Goal: Task Accomplishment & Management: Use online tool/utility

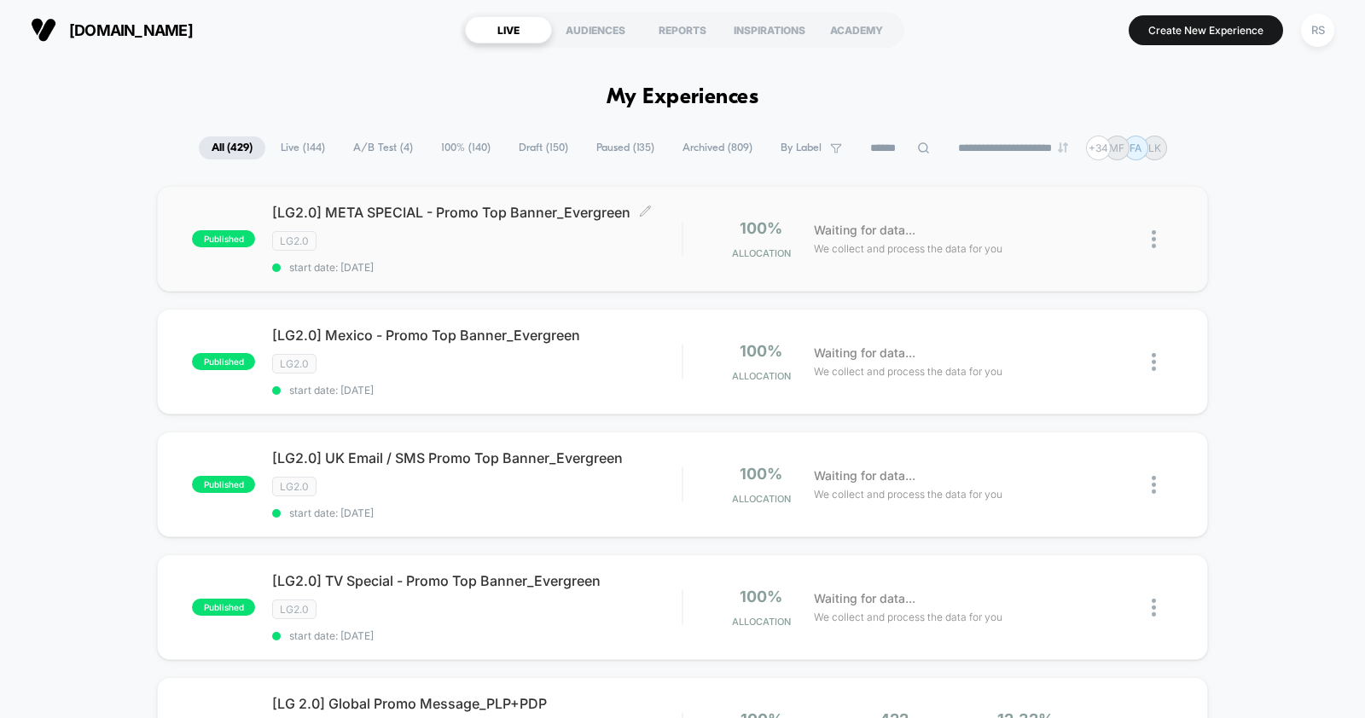
click at [518, 253] on div "[LG2.0] META SPECIAL - Promo Top Banner_Evergreen Click to edit experience deta…" at bounding box center [476, 239] width 409 height 70
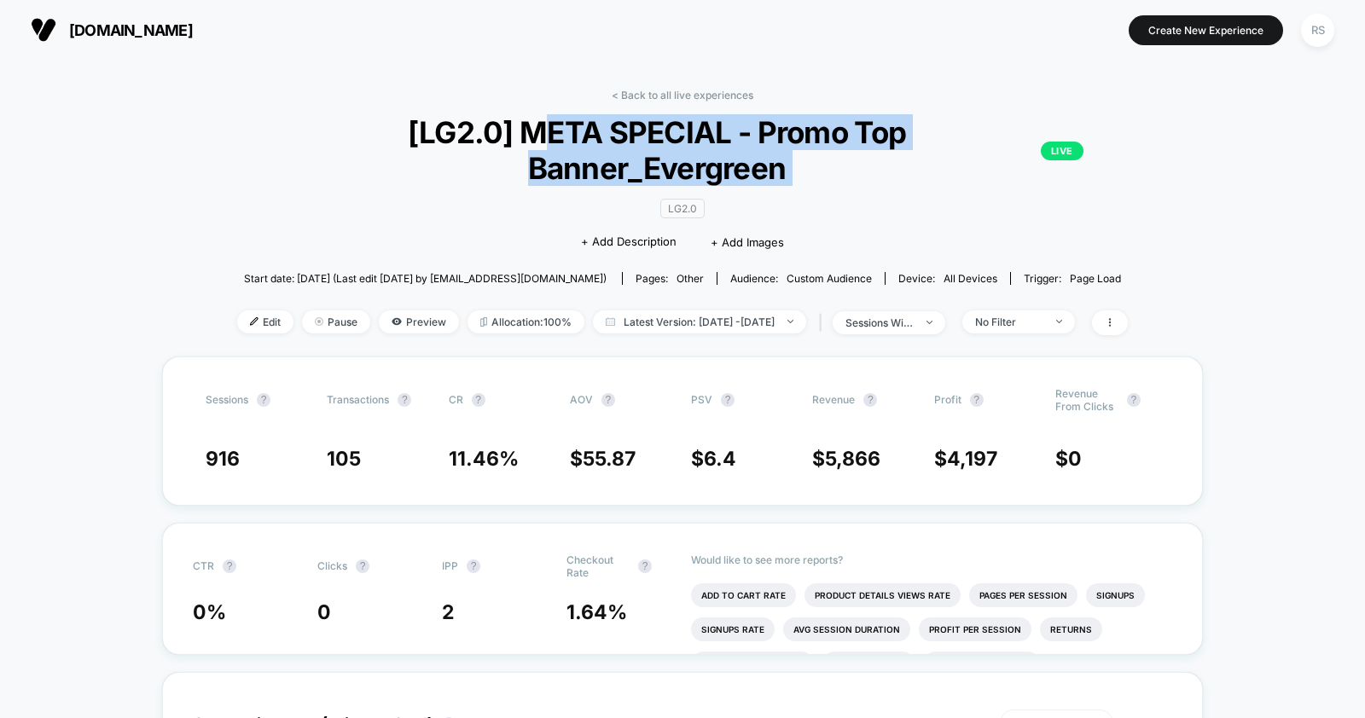
drag, startPoint x: 411, startPoint y: 131, endPoint x: 623, endPoint y: 152, distance: 212.6
click at [623, 152] on div "< Back to all live experiences [LG2.0] META SPECIAL - Promo Top Banner_Evergree…" at bounding box center [682, 223] width 891 height 268
click at [590, 142] on span "[LG2.0] META SPECIAL - Promo Top Banner_Evergreen LIVE" at bounding box center [682, 150] width 802 height 72
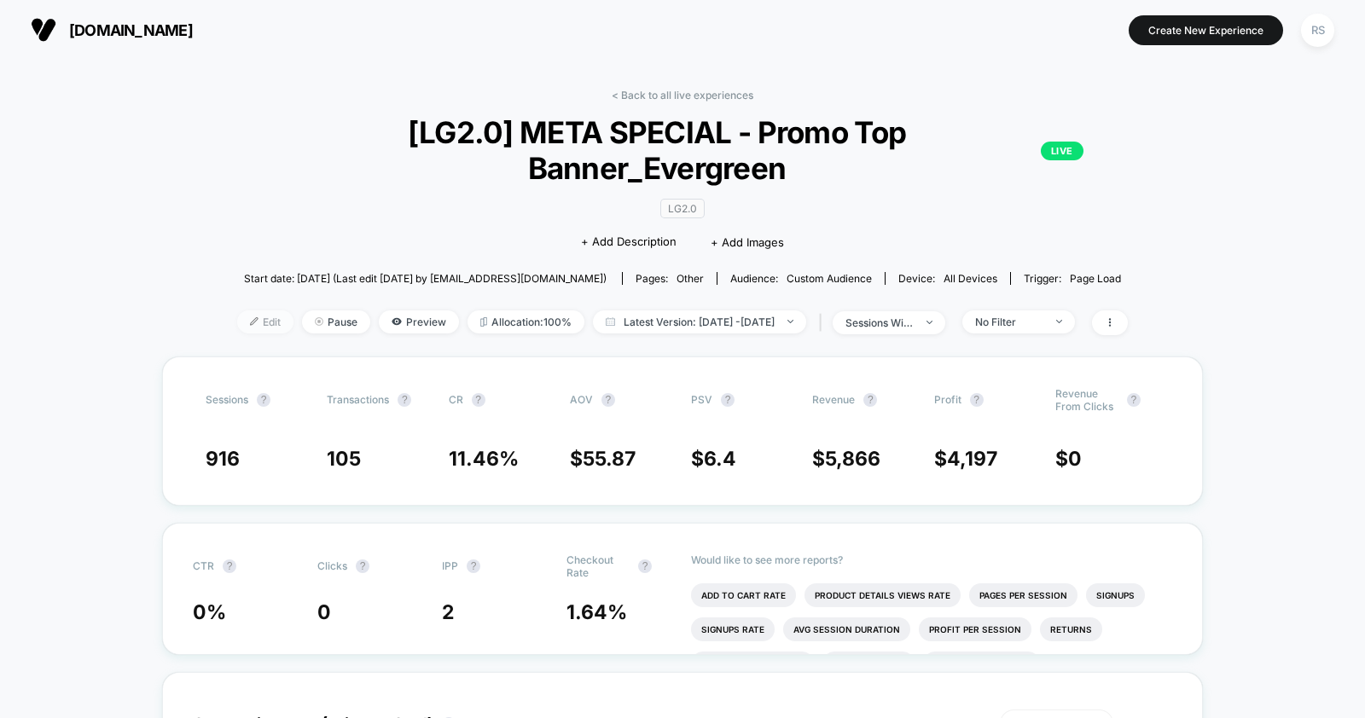
click at [238, 310] on span "Edit" at bounding box center [265, 321] width 56 height 23
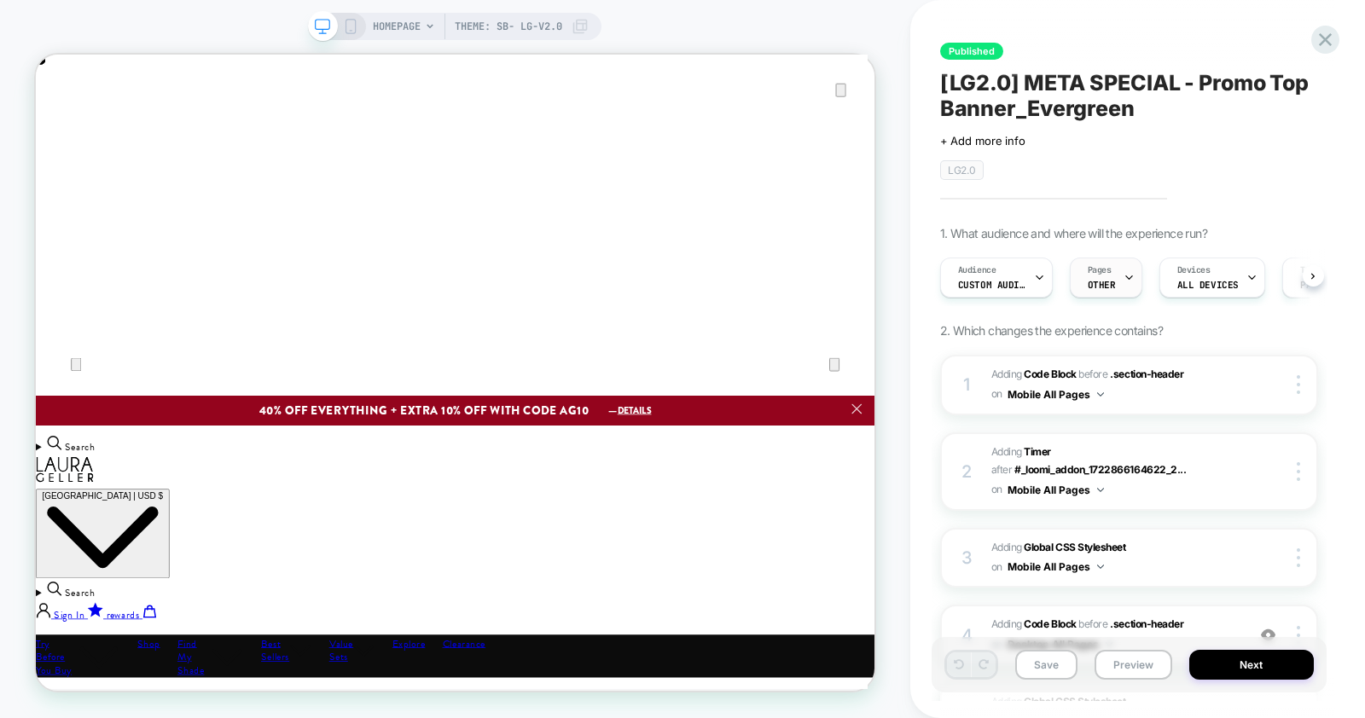
drag, startPoint x: 43, startPoint y: 455, endPoint x: 1105, endPoint y: 267, distance: 1079.4
click at [1105, 267] on span "Pages" at bounding box center [1100, 270] width 24 height 12
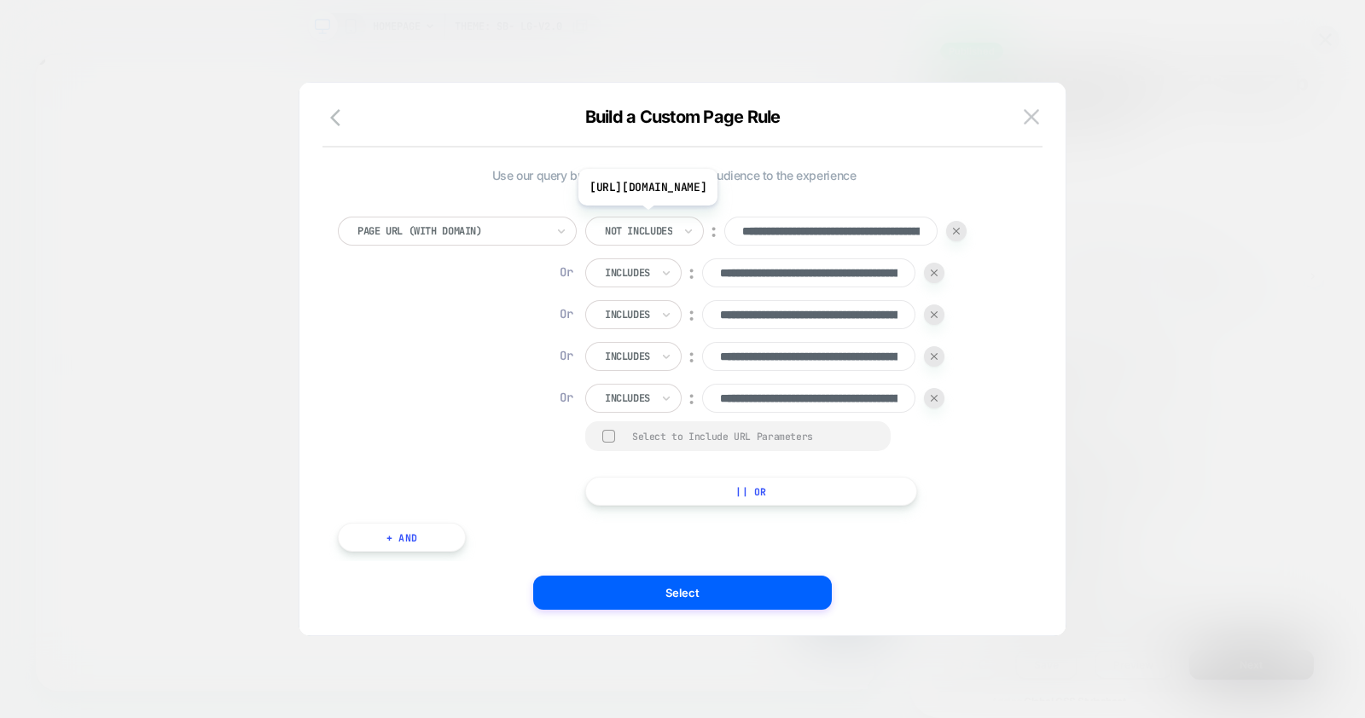
click at [898, 232] on input "**********" at bounding box center [830, 231] width 213 height 29
drag, startPoint x: 639, startPoint y: 221, endPoint x: 649, endPoint y: 247, distance: 28.4
click at [639, 222] on div "Not includes" at bounding box center [638, 231] width 71 height 19
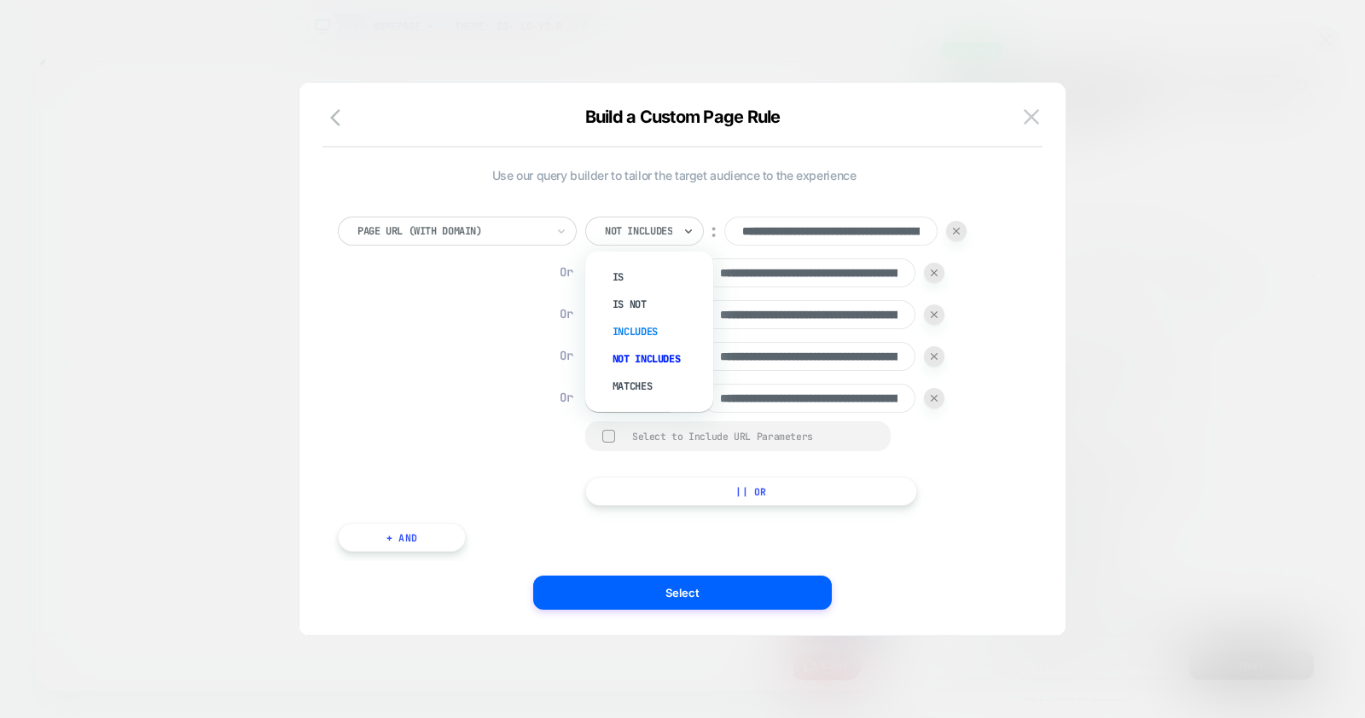
click at [642, 333] on div "Includes" at bounding box center [657, 331] width 111 height 27
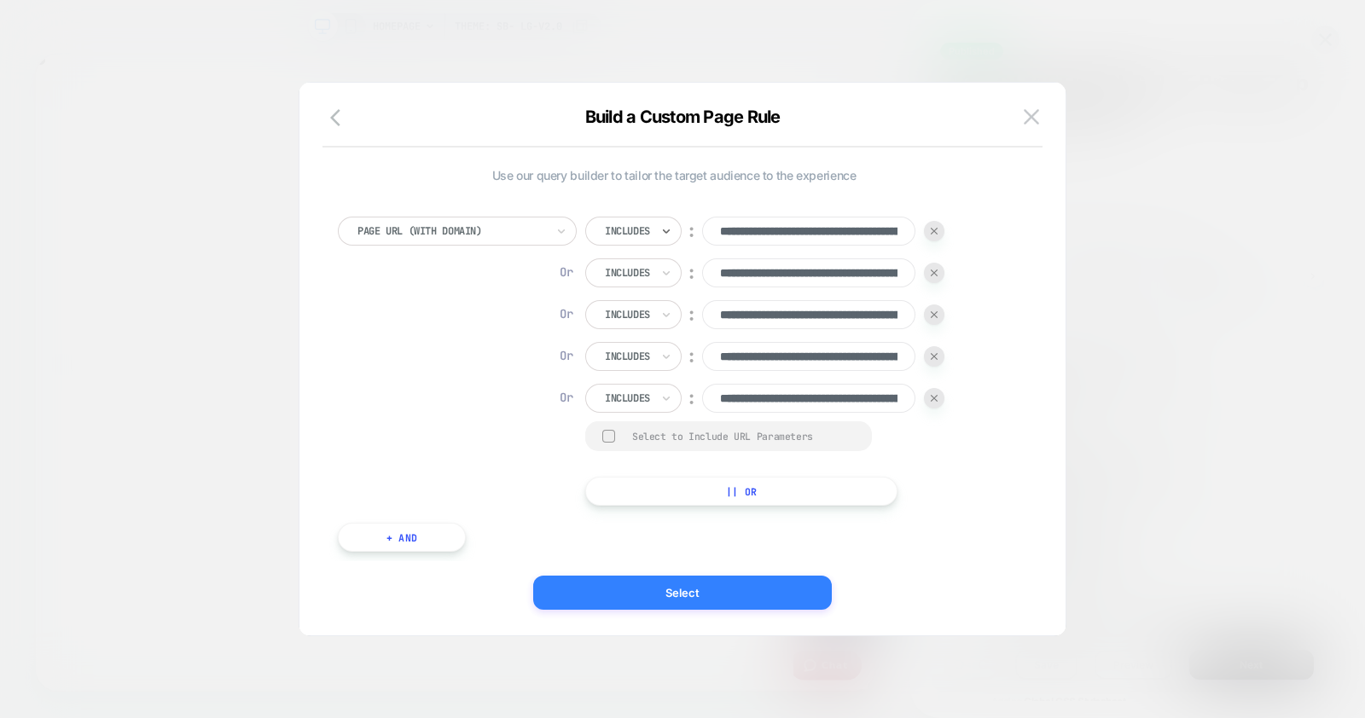
click at [776, 587] on button "Select" at bounding box center [682, 593] width 299 height 34
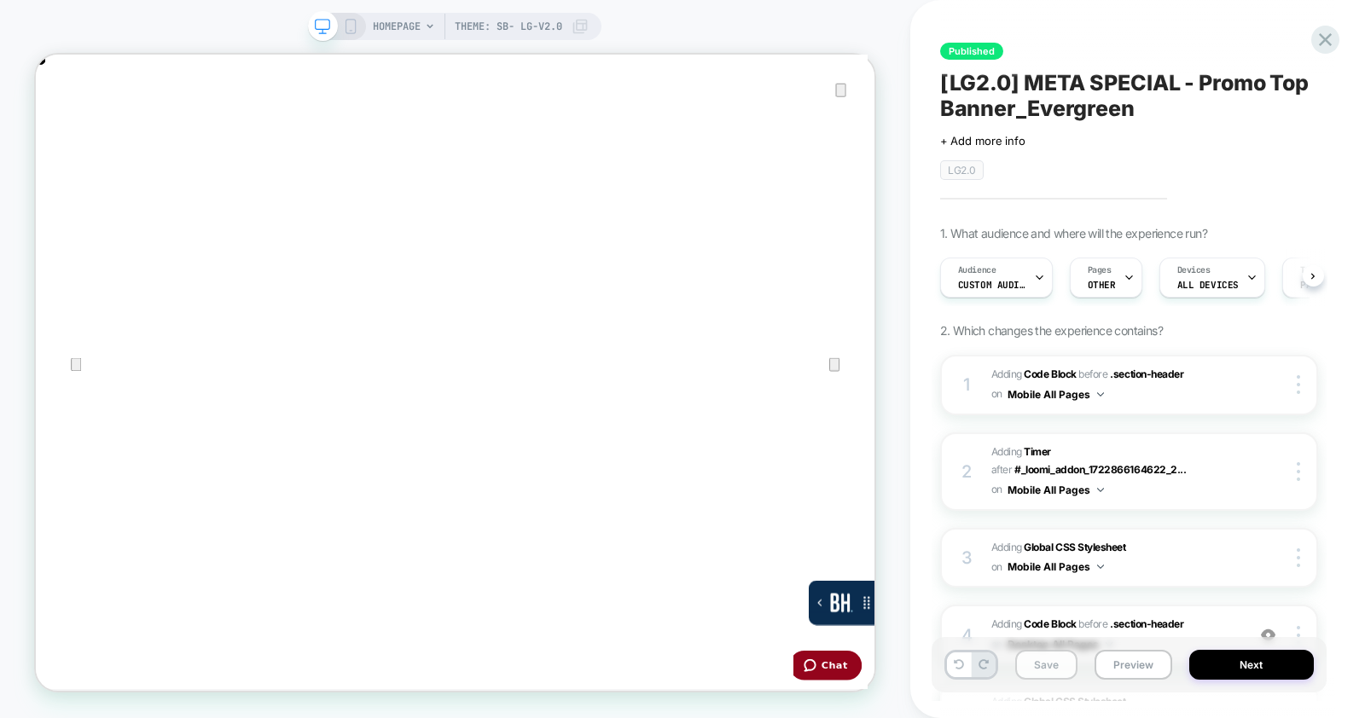
click at [1037, 671] on button "Save" at bounding box center [1046, 665] width 62 height 30
click at [977, 266] on span "Audience" at bounding box center [977, 270] width 38 height 12
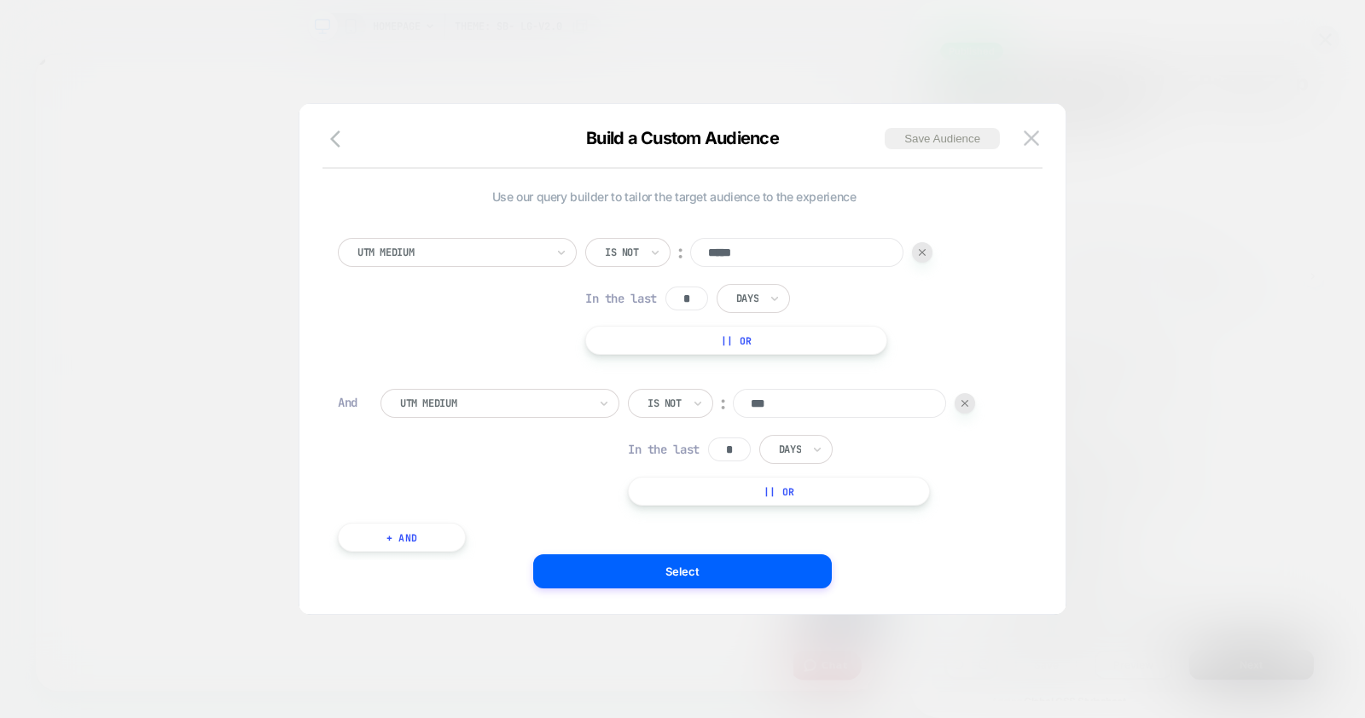
click at [1146, 270] on div at bounding box center [682, 359] width 1365 height 718
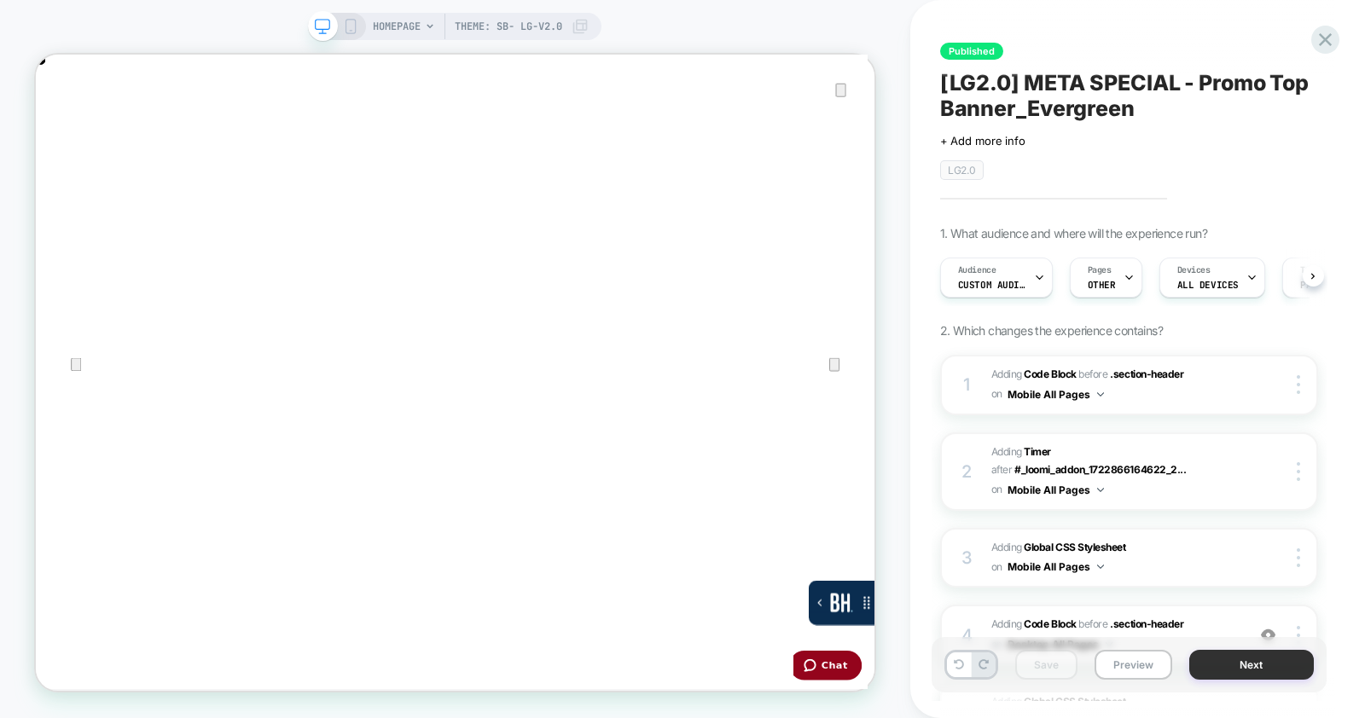
click at [1250, 655] on button "Next" at bounding box center [1251, 665] width 125 height 30
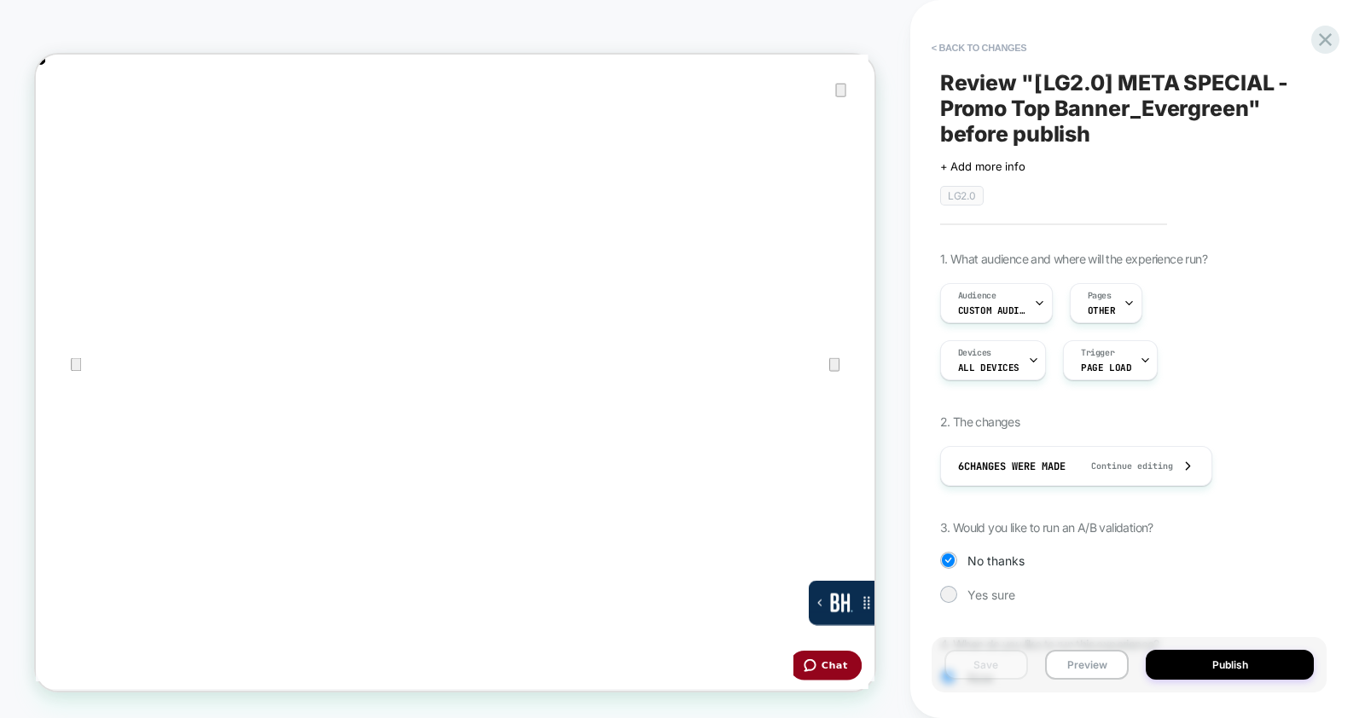
click at [1250, 655] on button "Publish" at bounding box center [1230, 665] width 168 height 30
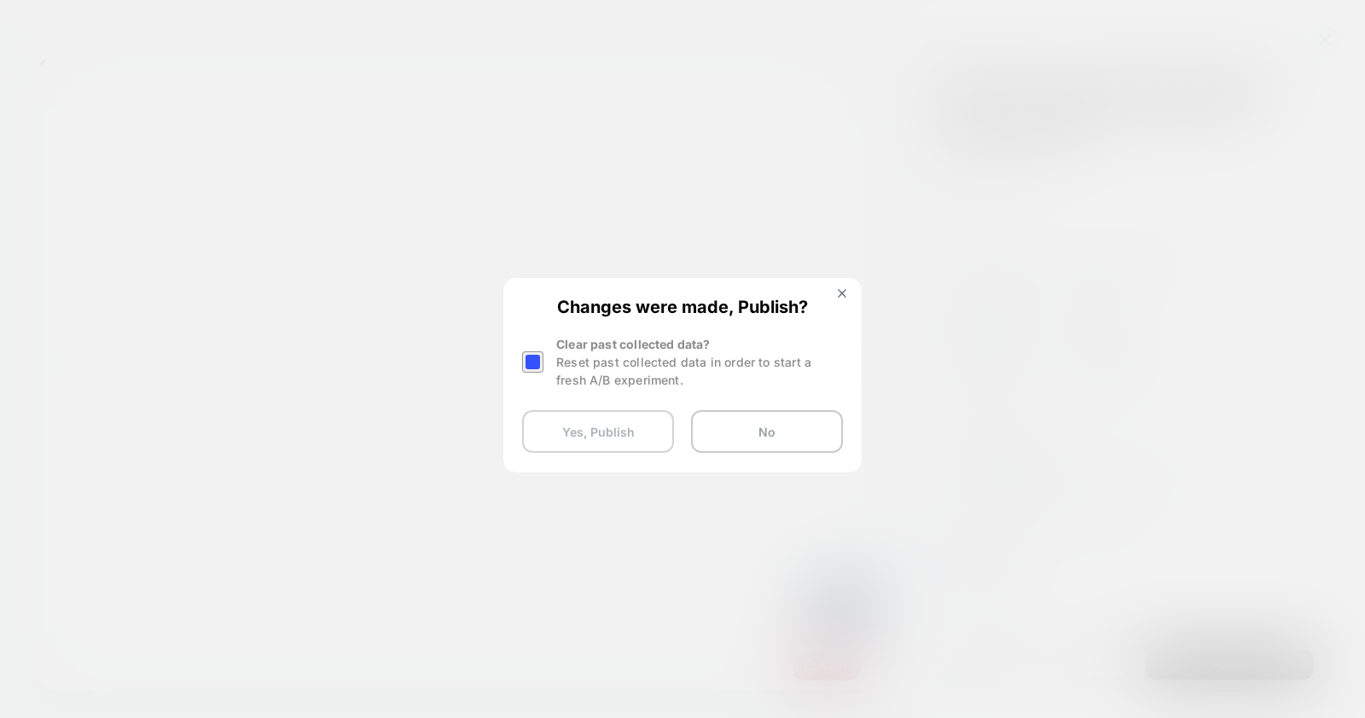
click at [614, 434] on button "Yes, Publish" at bounding box center [598, 431] width 152 height 43
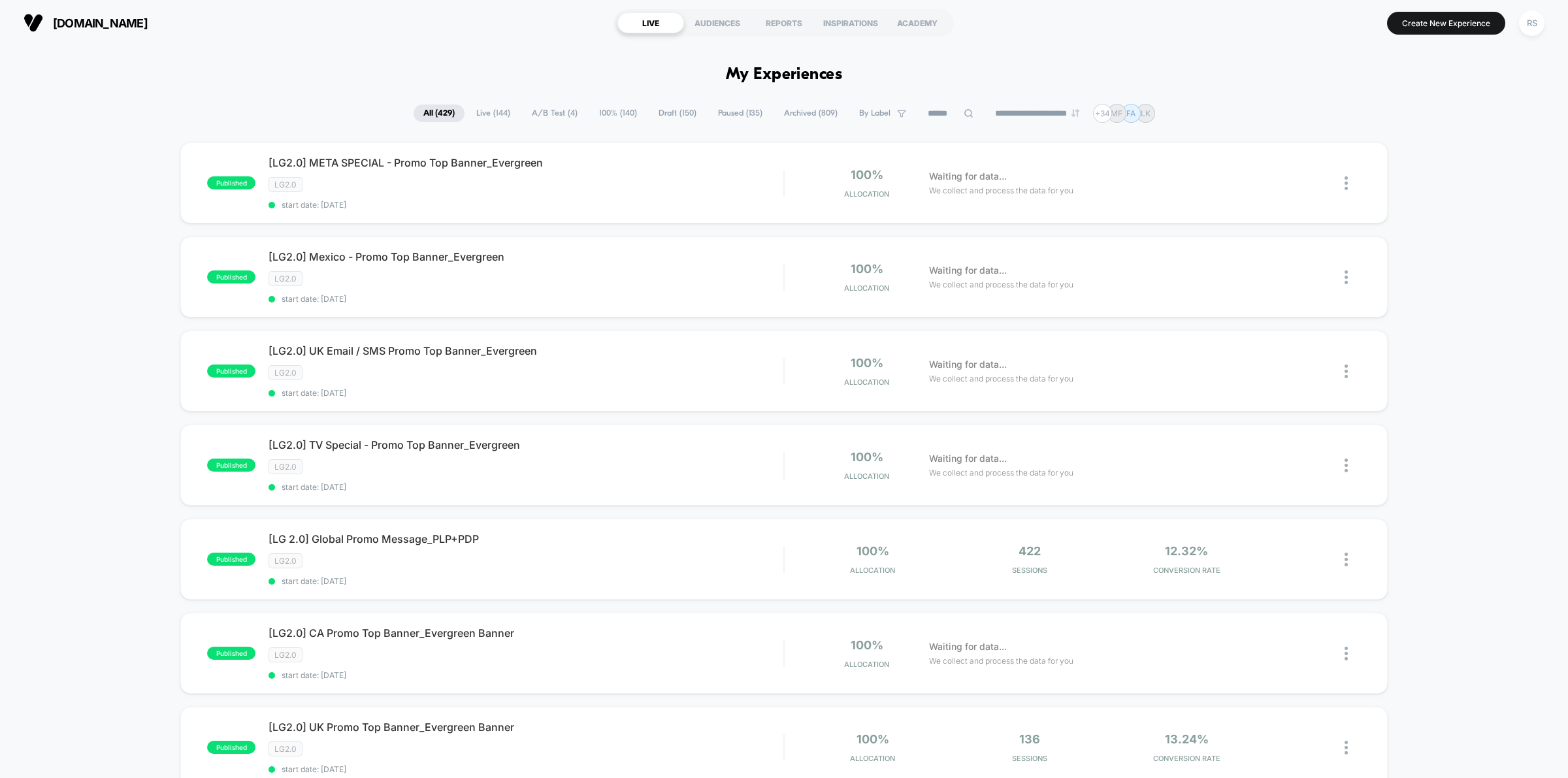
click at [948, 113] on input at bounding box center [950, 113] width 65 height 15
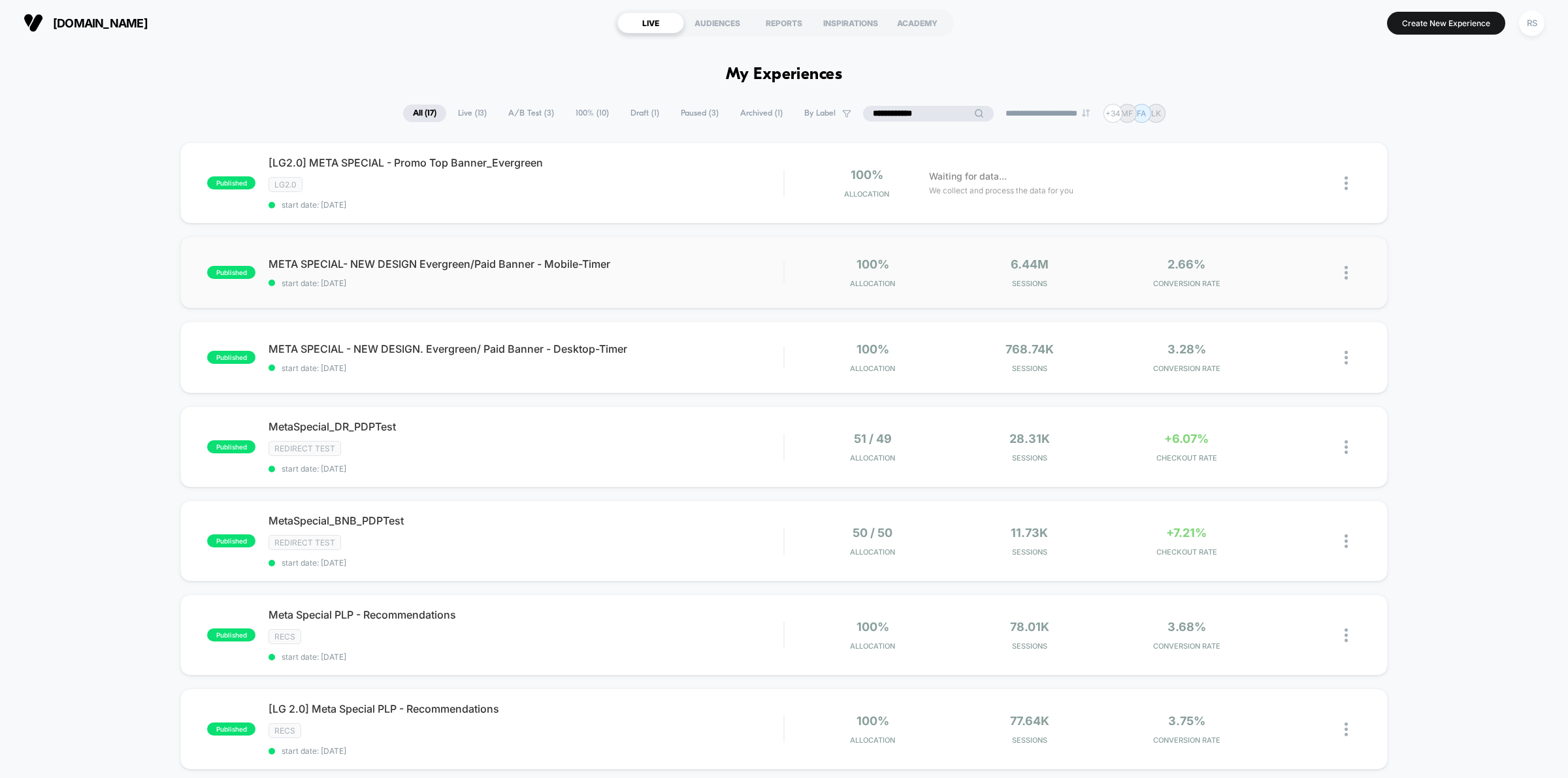
type input "**********"
click at [480, 247] on div "published META SPECIAL- NEW DESIGN Evergreen/Paid Banner - Mobile-Timer start d…" at bounding box center [784, 273] width 1207 height 72
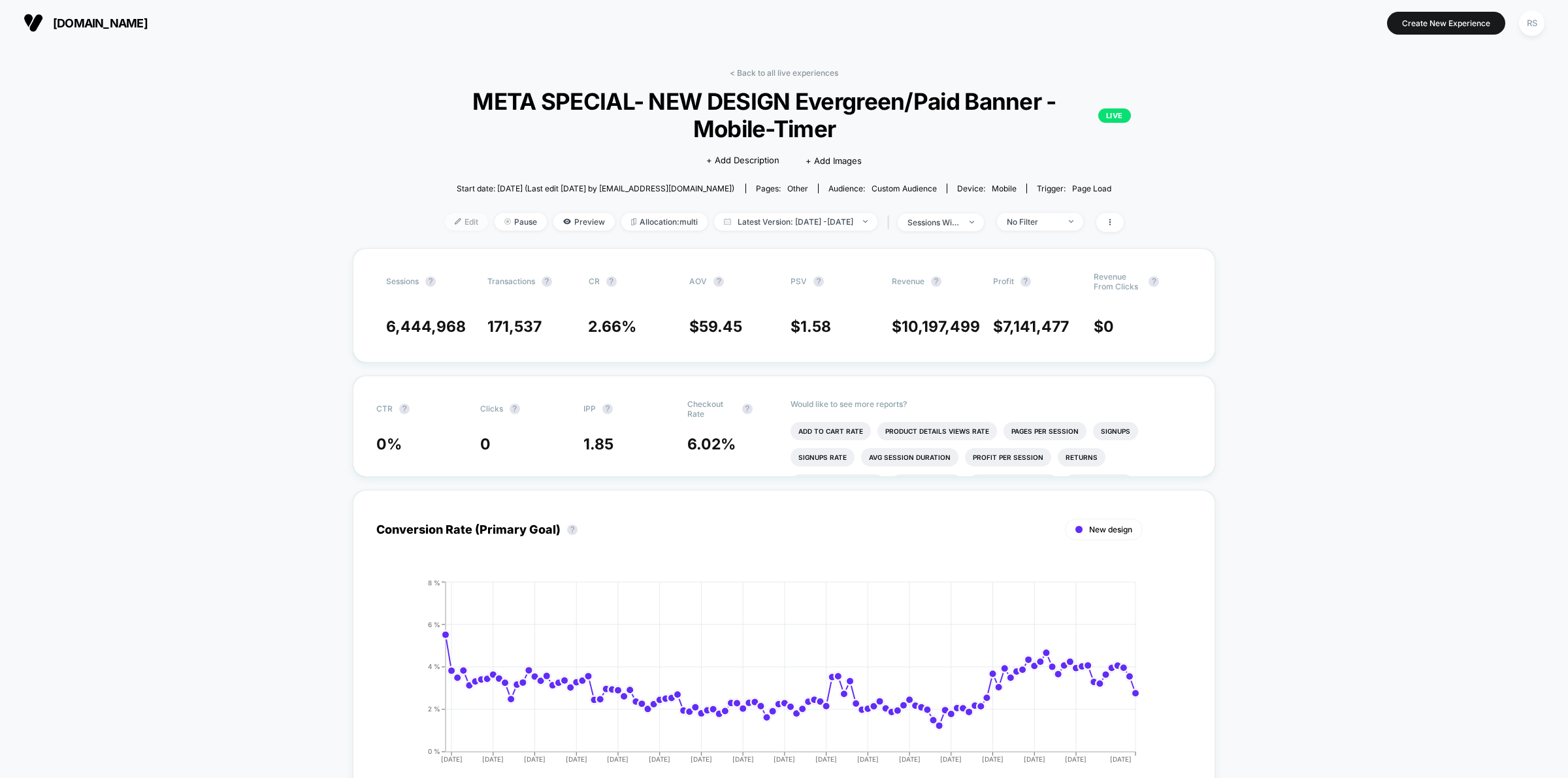
click at [456, 222] on span "Edit" at bounding box center [466, 221] width 43 height 18
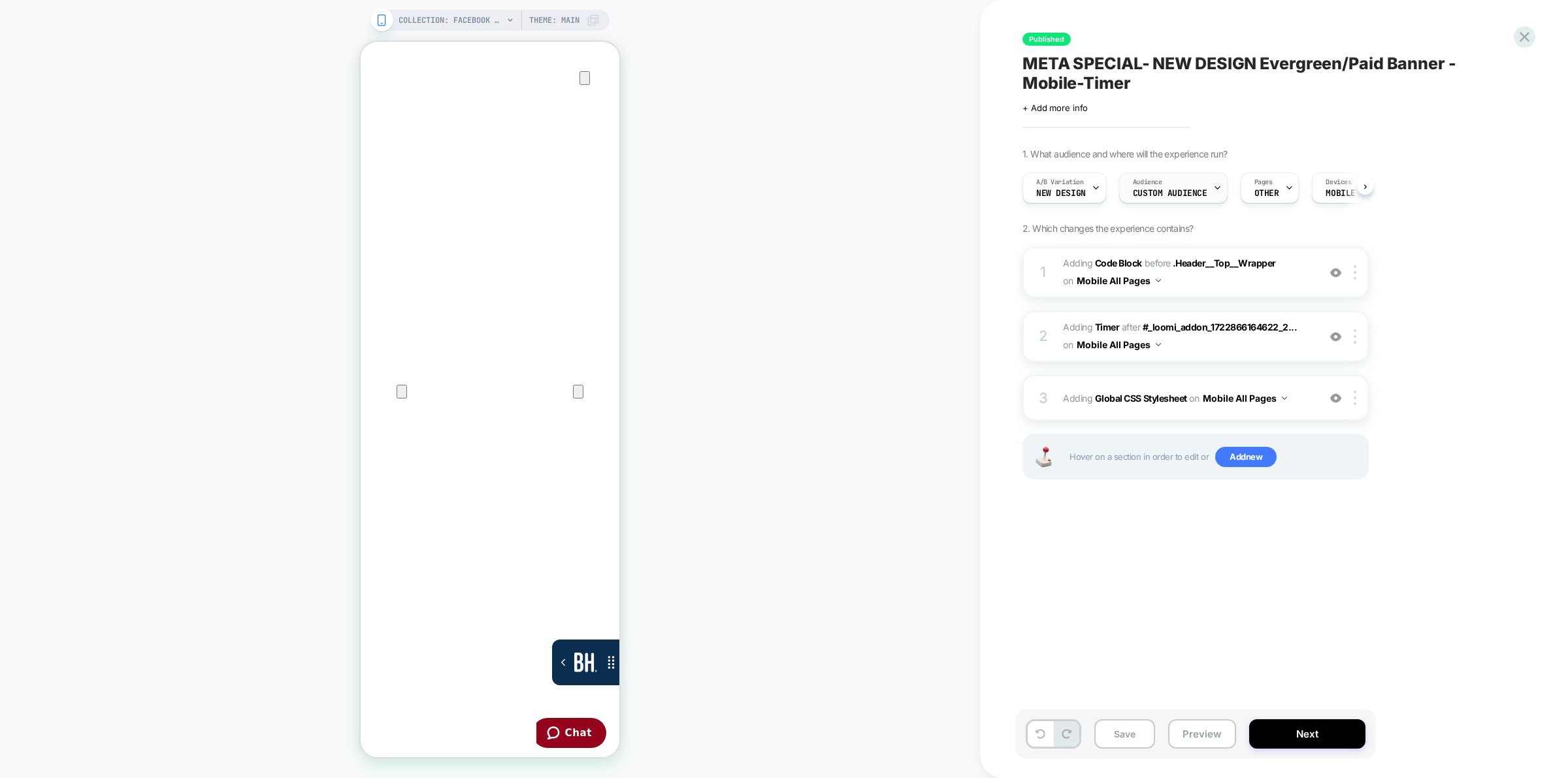
click at [1045, 194] on span "Custom Audience" at bounding box center [1170, 194] width 74 height 9
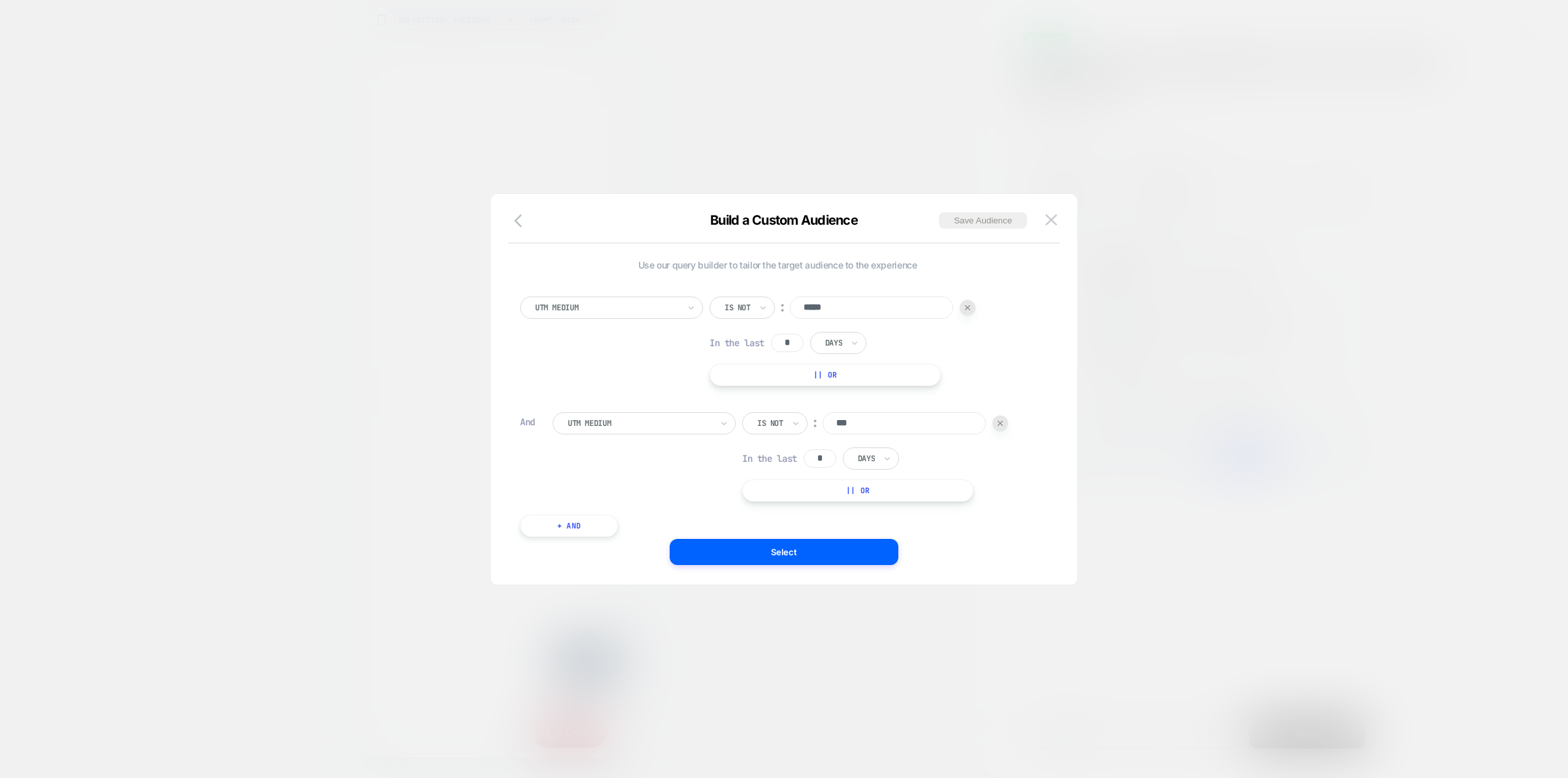
click at [1045, 284] on div at bounding box center [784, 389] width 1568 height 778
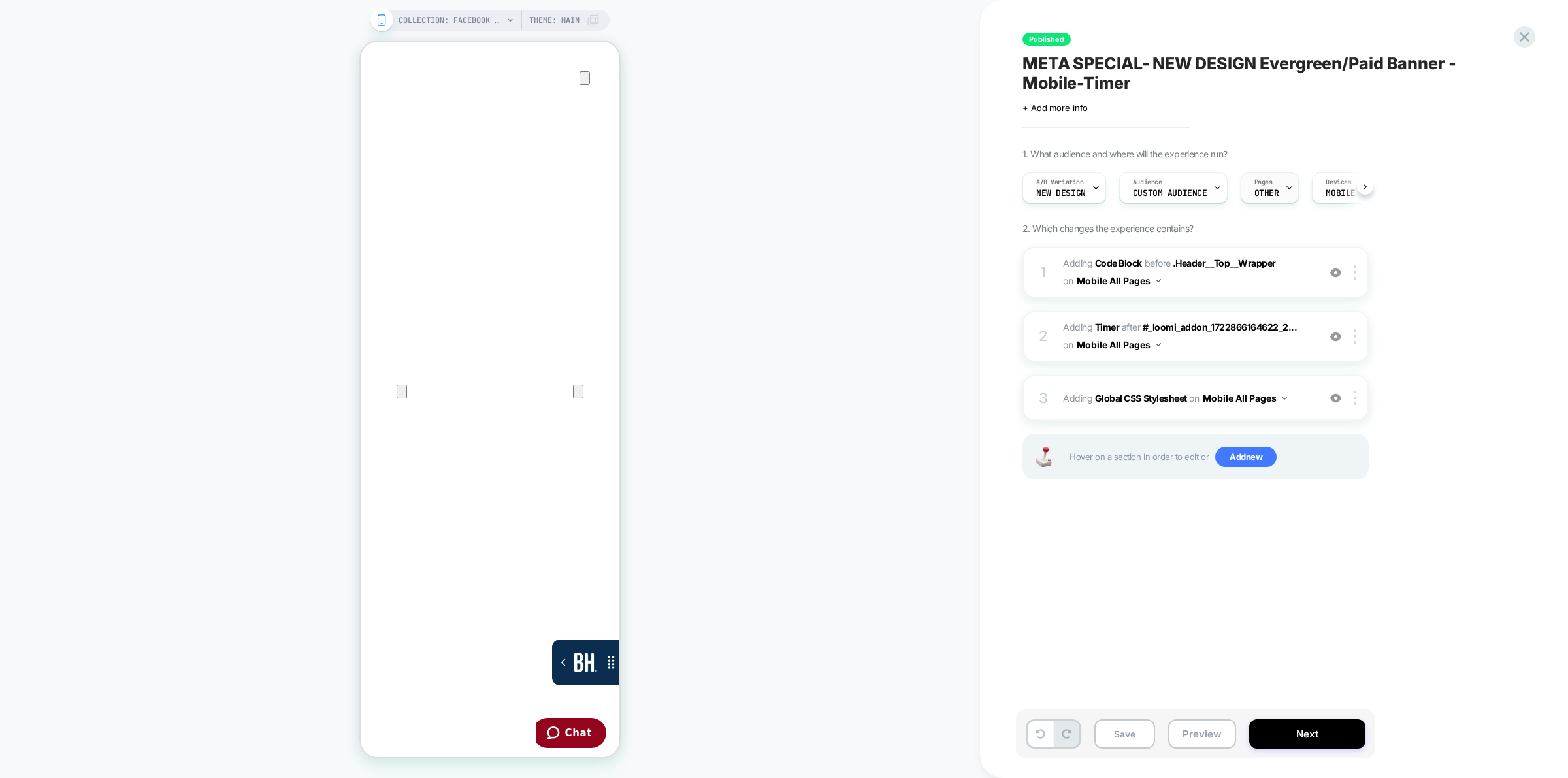
click at [1045, 191] on span "OTHER" at bounding box center [1267, 194] width 25 height 9
